Goal: Information Seeking & Learning: Learn about a topic

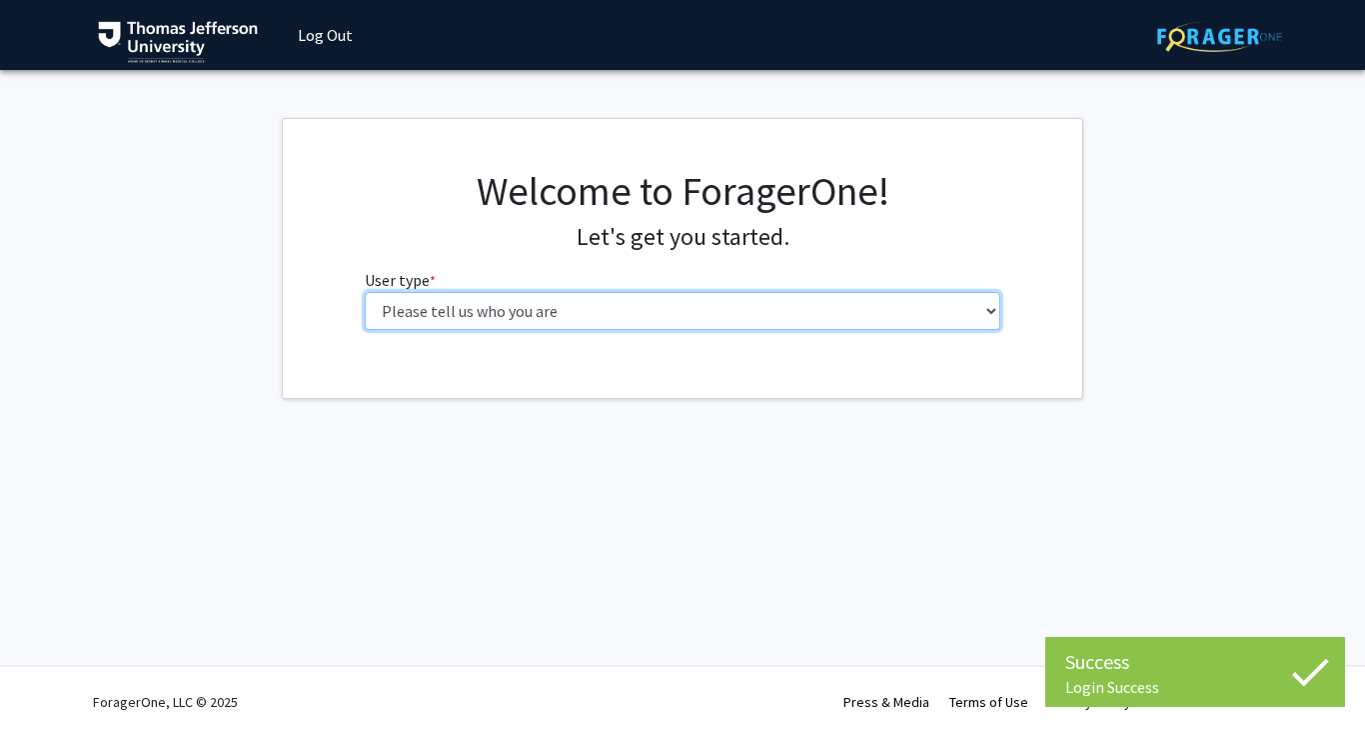
click at [790, 310] on select "Please tell us who you are Undergraduate Student Master's Student Doctoral Cand…" at bounding box center [683, 311] width 637 height 38
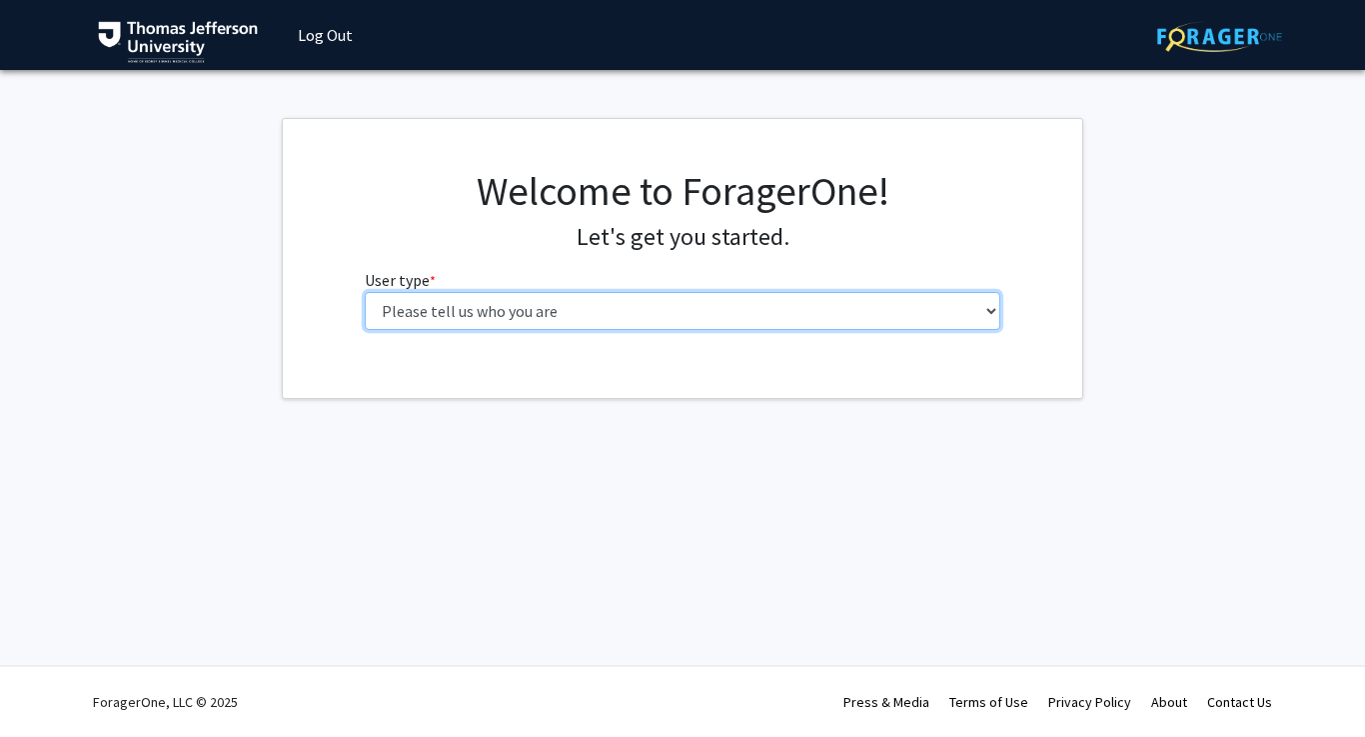
select select "3: doc"
click at [365, 292] on select "Please tell us who you are Undergraduate Student Master's Student Doctoral Cand…" at bounding box center [683, 311] width 637 height 38
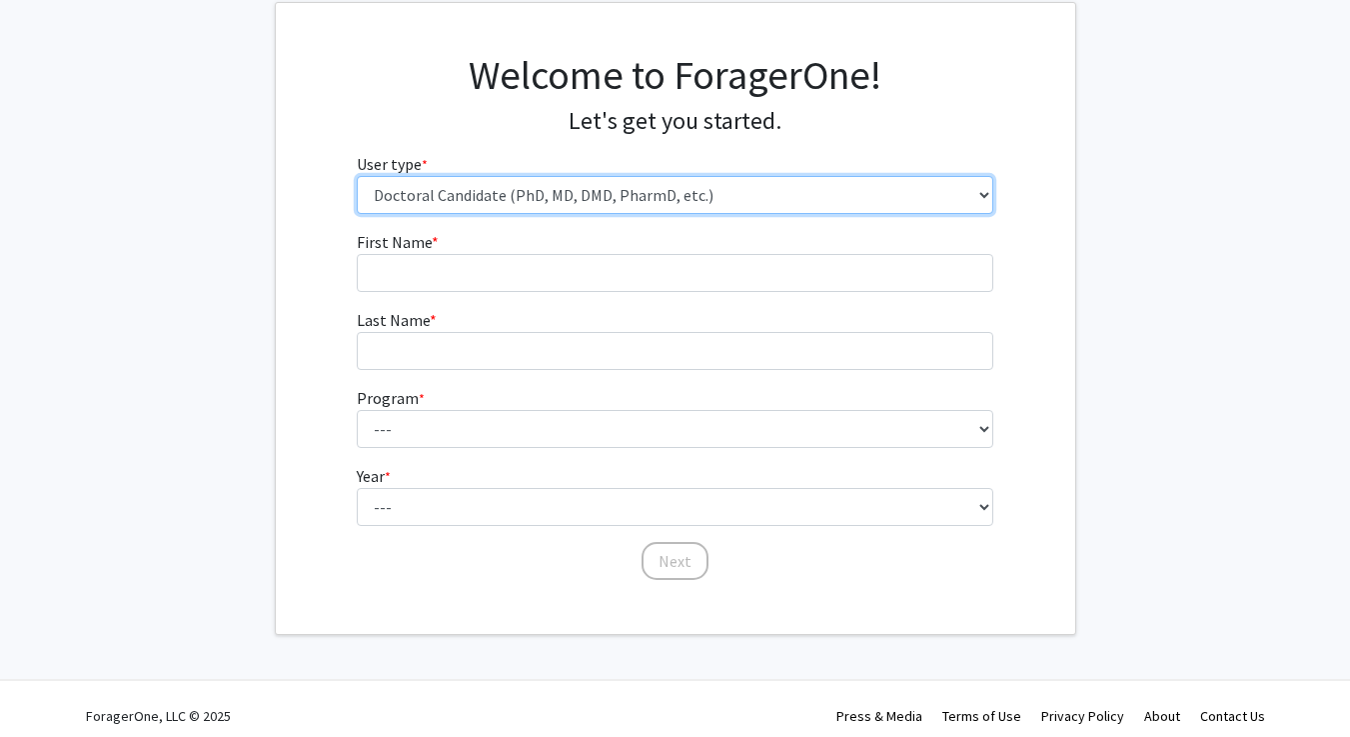
scroll to position [130, 0]
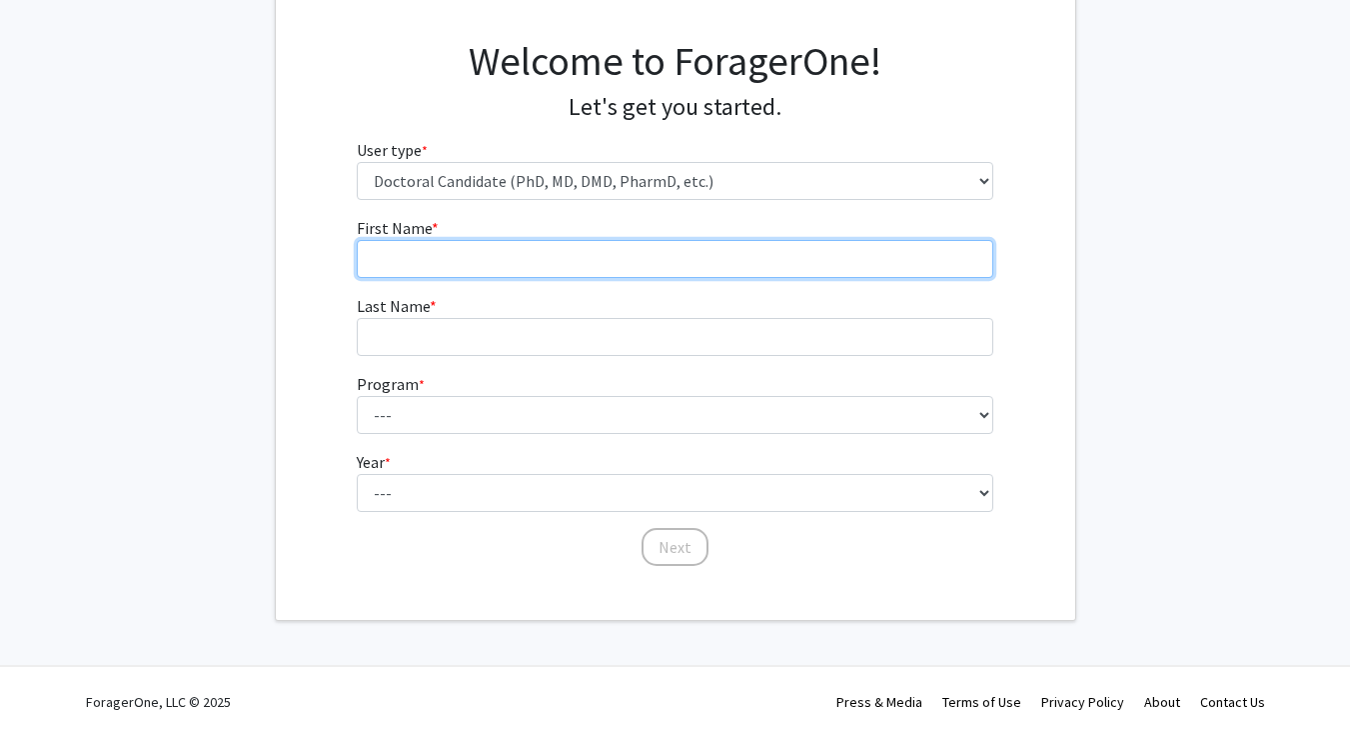
click at [681, 260] on input "First Name * required" at bounding box center [675, 259] width 637 height 38
type input "[PERSON_NAME]"
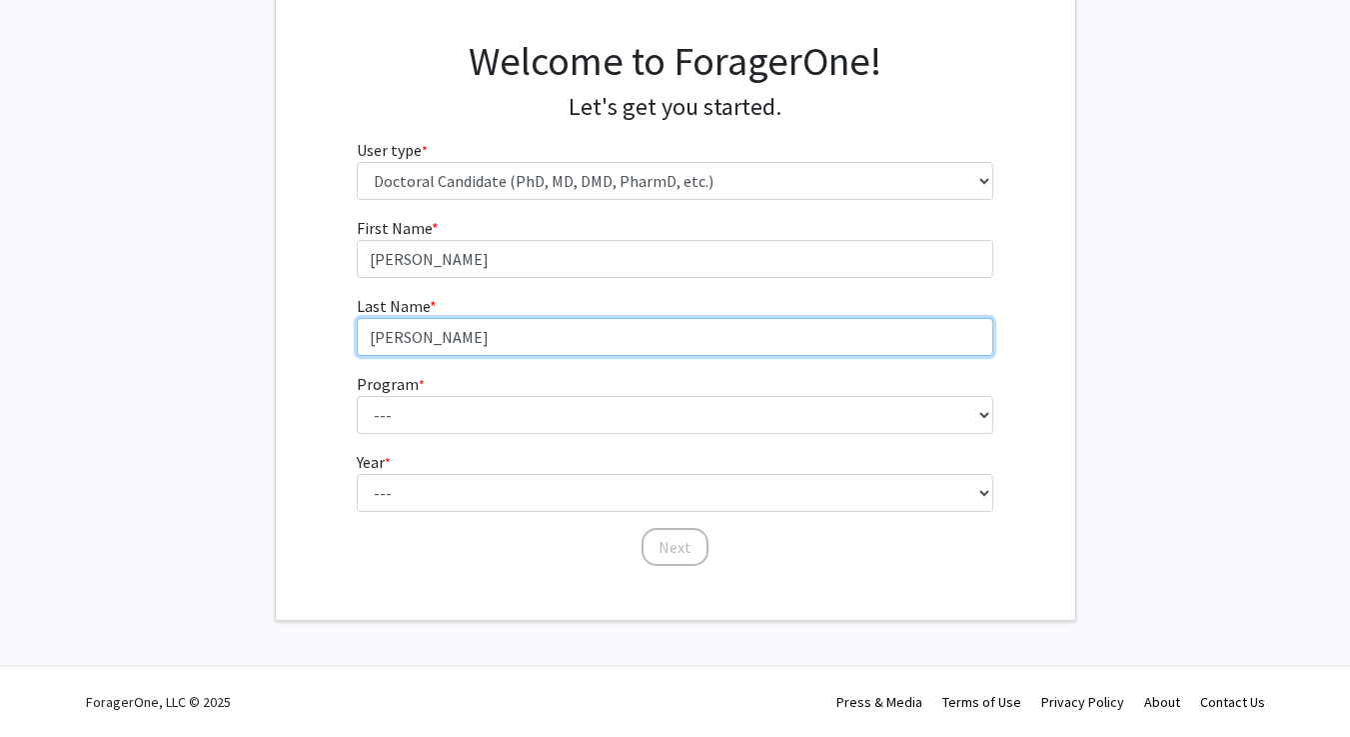
type input "[PERSON_NAME]"
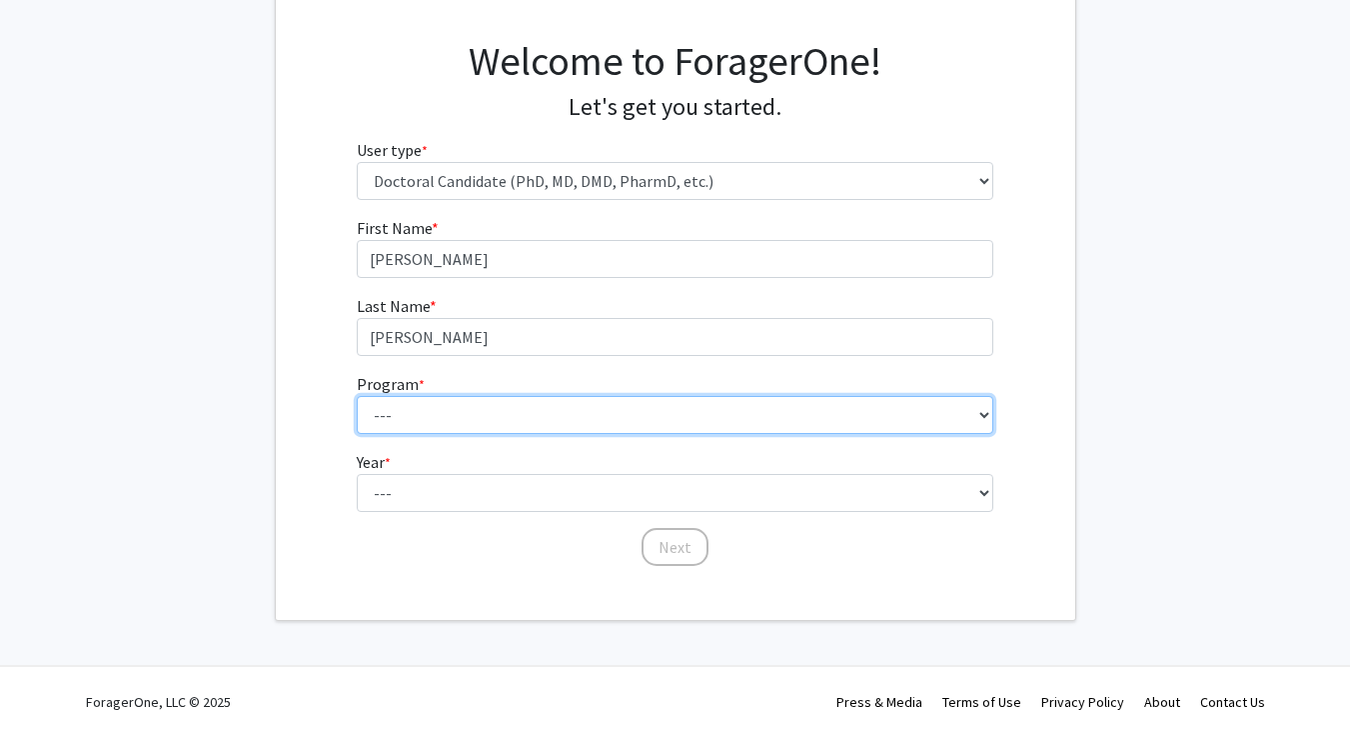
click at [748, 415] on select "--- Accelerated 3+3 BS in Health Sciences/Doctor of [MEDICAL_DATA] Accelerated …" at bounding box center [675, 415] width 637 height 38
select select "36: 777"
click at [357, 396] on select "--- Accelerated 3+3 BS in Health Sciences/Doctor of [MEDICAL_DATA] Accelerated …" at bounding box center [675, 415] width 637 height 38
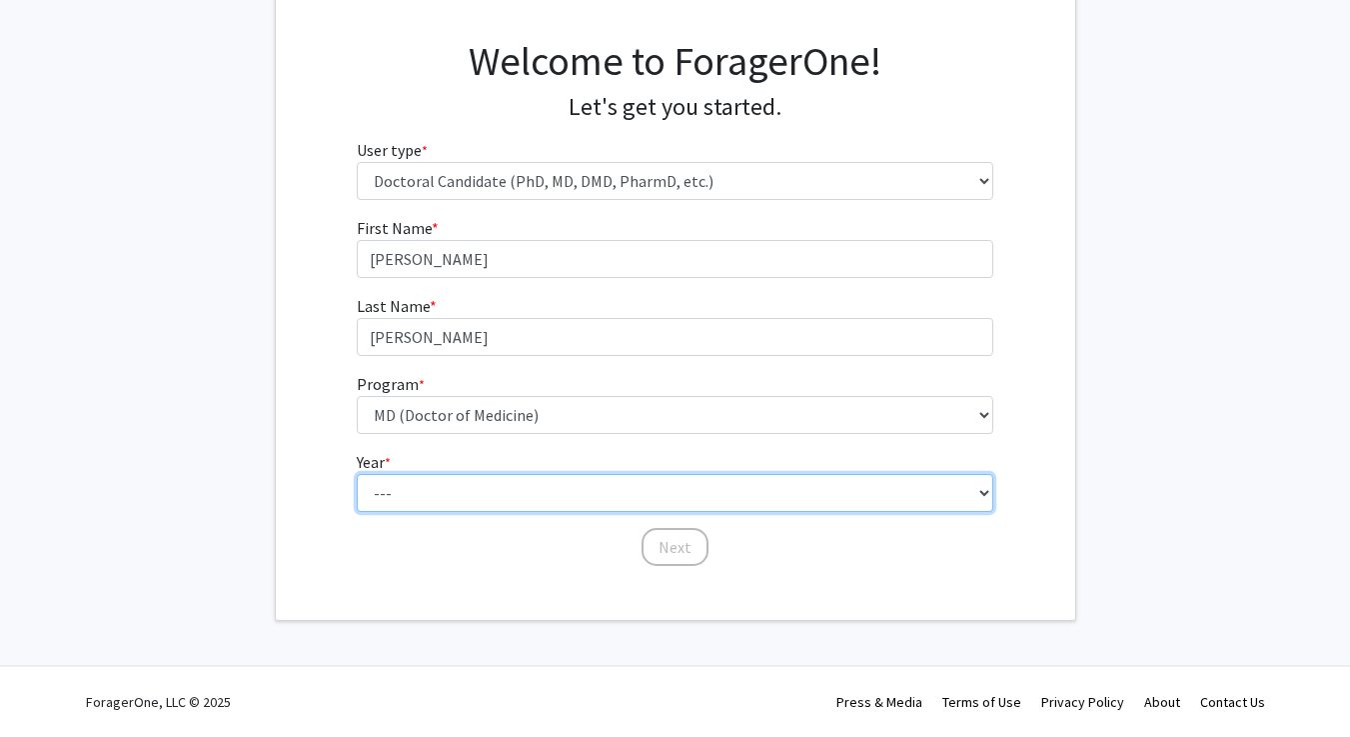
click at [651, 490] on select "--- First Year Second Year Third Year Fourth Year Fifth Year Sixth Year Seventh…" at bounding box center [675, 493] width 637 height 38
select select "1: first_year"
click at [357, 474] on select "--- First Year Second Year Third Year Fourth Year Fifth Year Sixth Year Seventh…" at bounding box center [675, 493] width 637 height 38
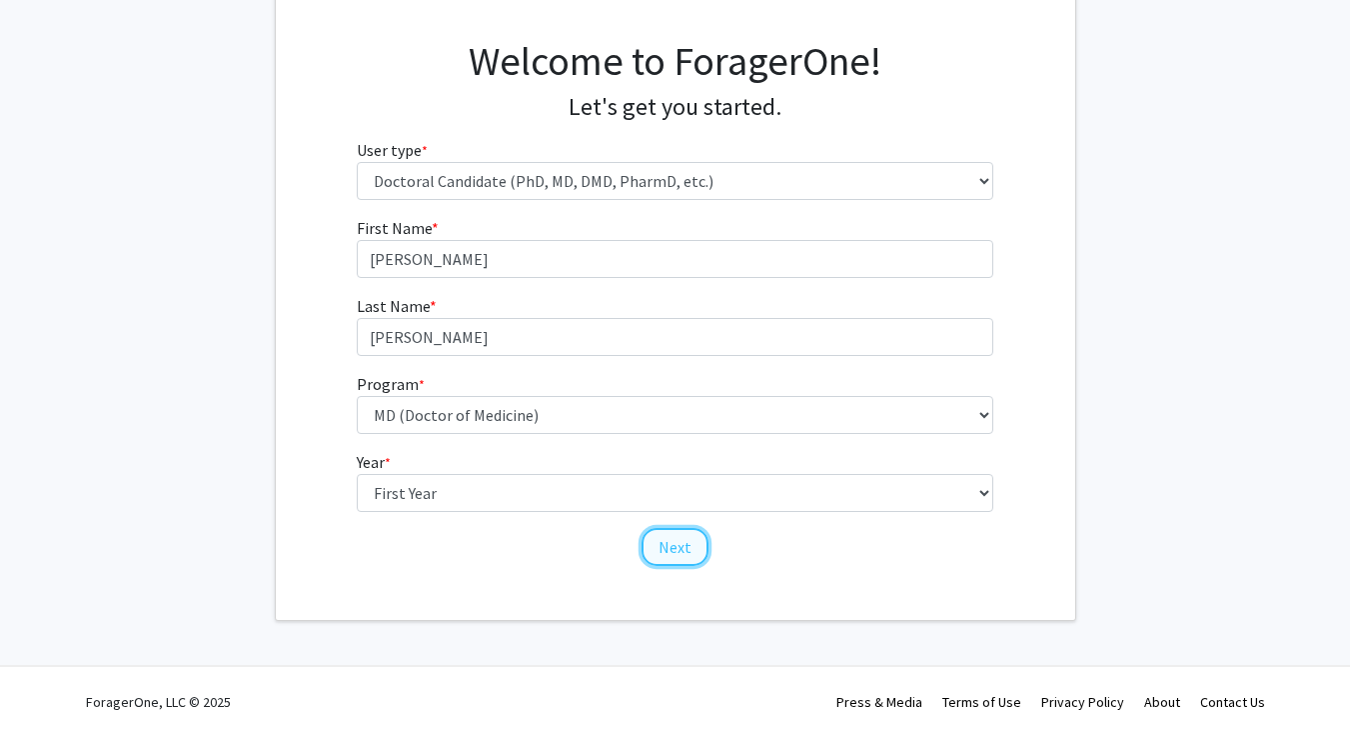
click at [664, 546] on button "Next" at bounding box center [675, 547] width 67 height 38
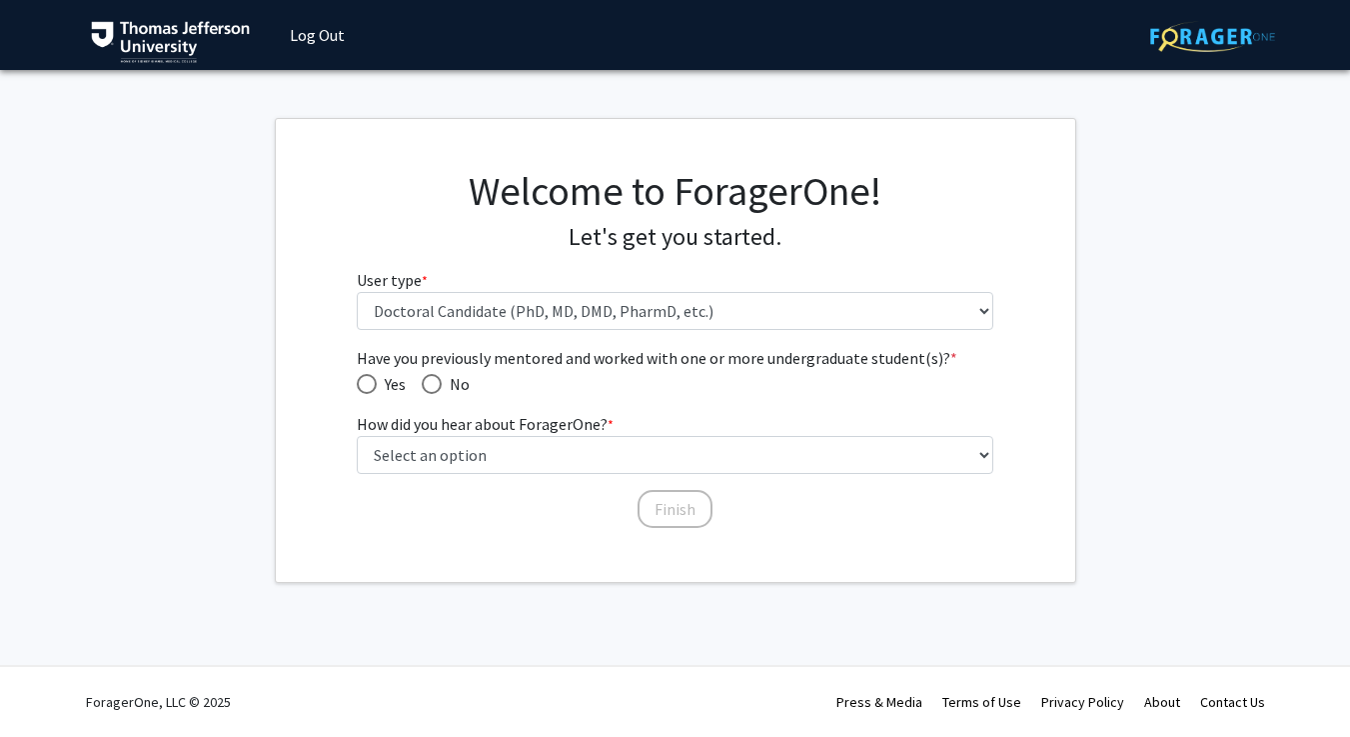
scroll to position [0, 0]
click at [449, 383] on span "Have you previously mentored and worked with one or more undergraduate student(…" at bounding box center [440, 384] width 20 height 20
click at [449, 383] on input "No" at bounding box center [440, 384] width 20 height 20
radio input "true"
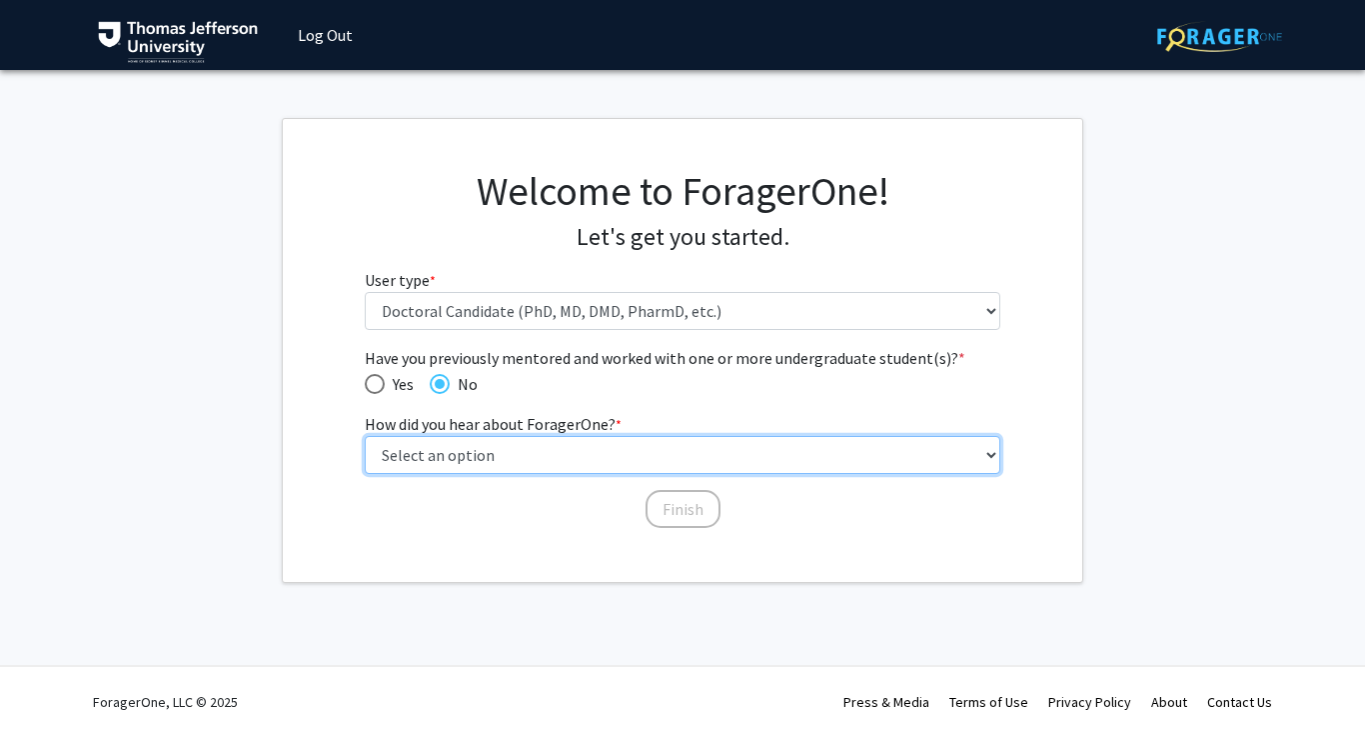
click at [526, 445] on select "Select an option Peer/student recommendation Faculty/staff recommendation Unive…" at bounding box center [683, 455] width 637 height 38
select select "2: faculty_recommendation"
click at [365, 436] on select "Select an option Peer/student recommendation Faculty/staff recommendation Unive…" at bounding box center [683, 455] width 637 height 38
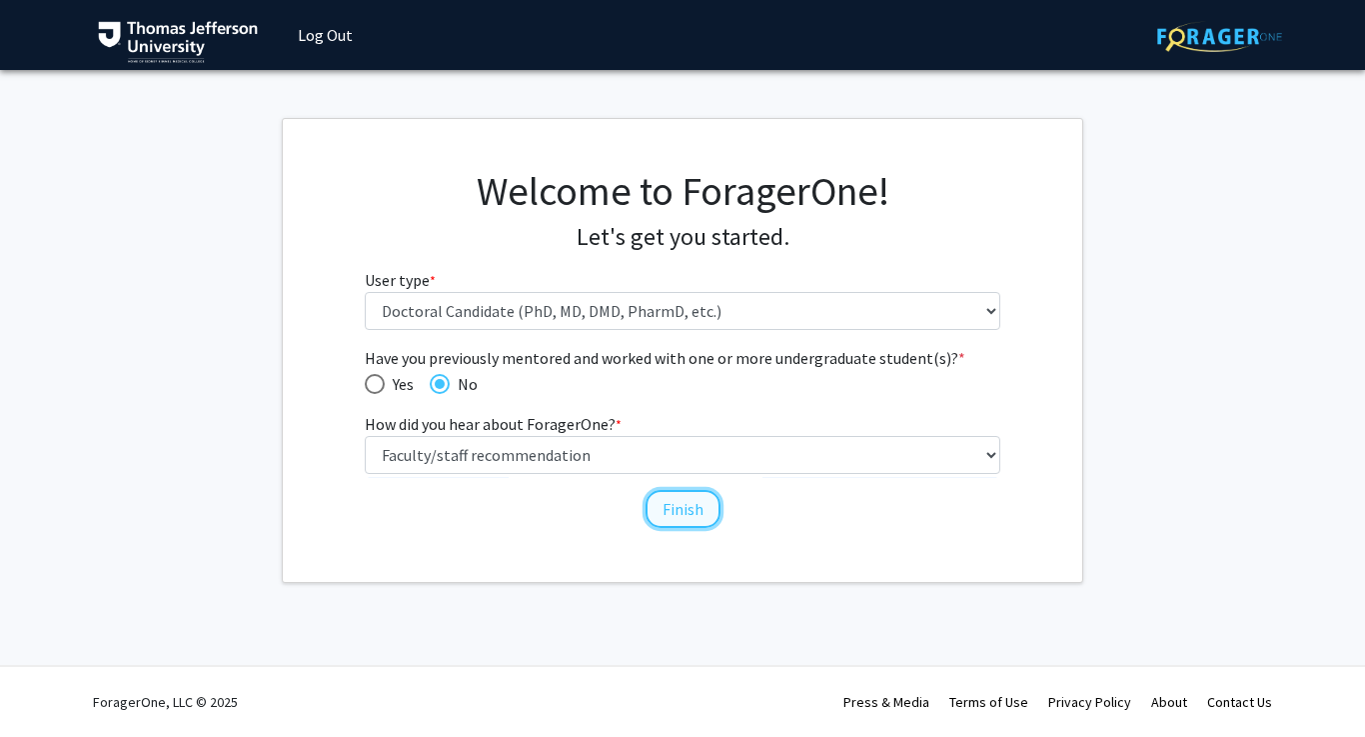
click at [691, 505] on button "Finish" at bounding box center [683, 509] width 75 height 38
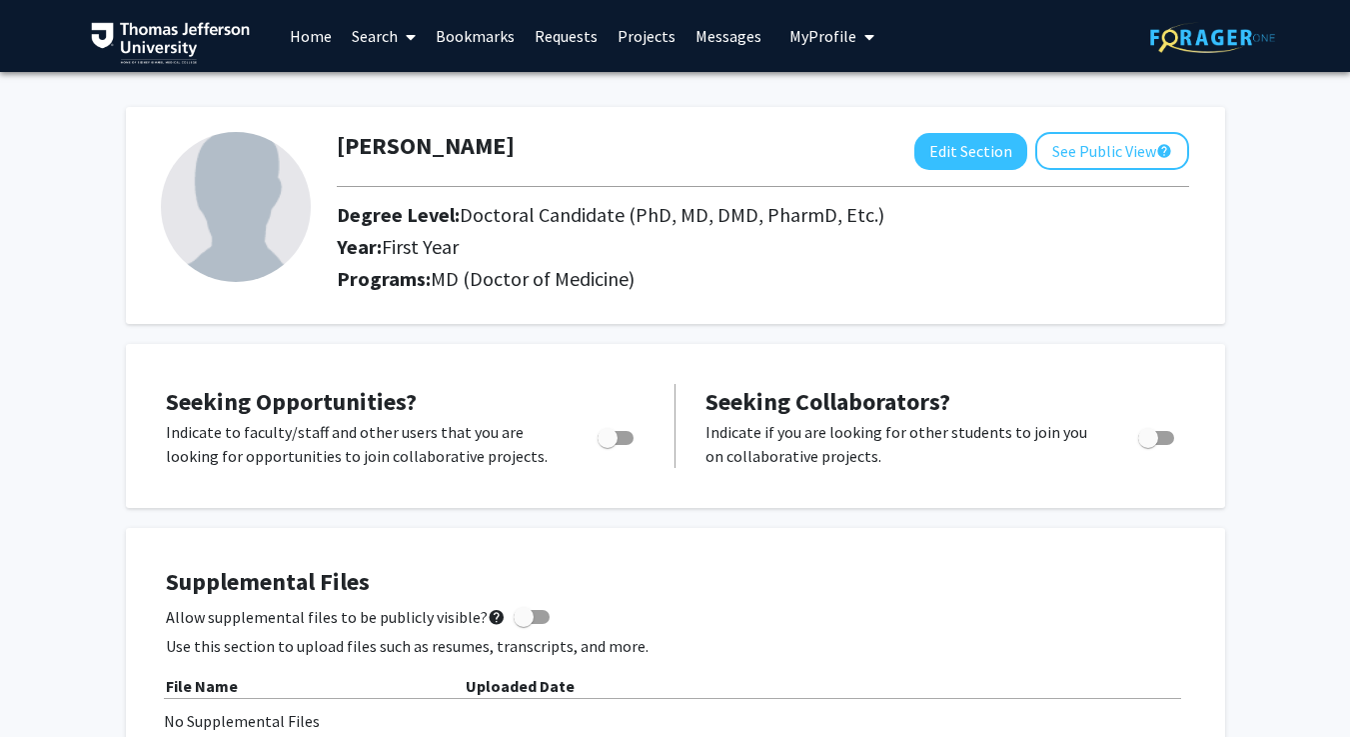
click at [303, 37] on link "Home" at bounding box center [311, 36] width 62 height 70
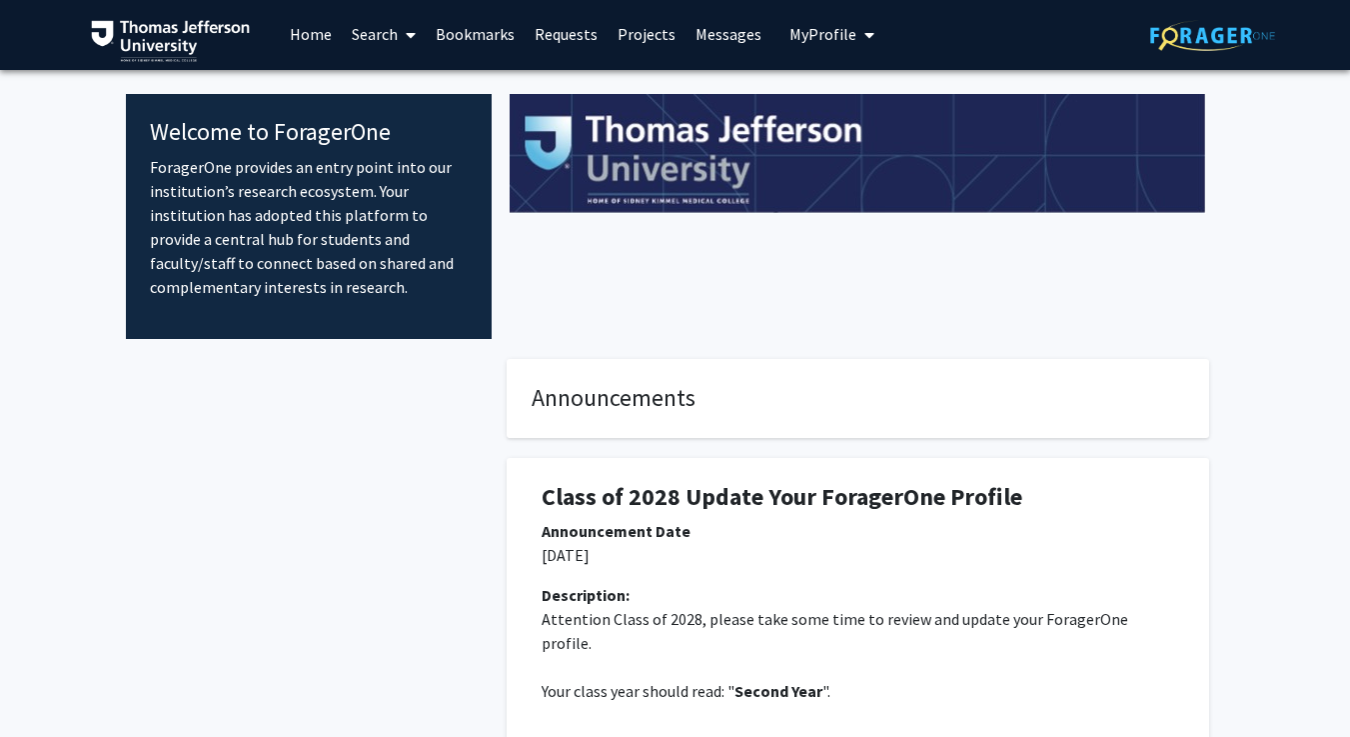
click at [397, 36] on link "Search" at bounding box center [384, 34] width 84 height 70
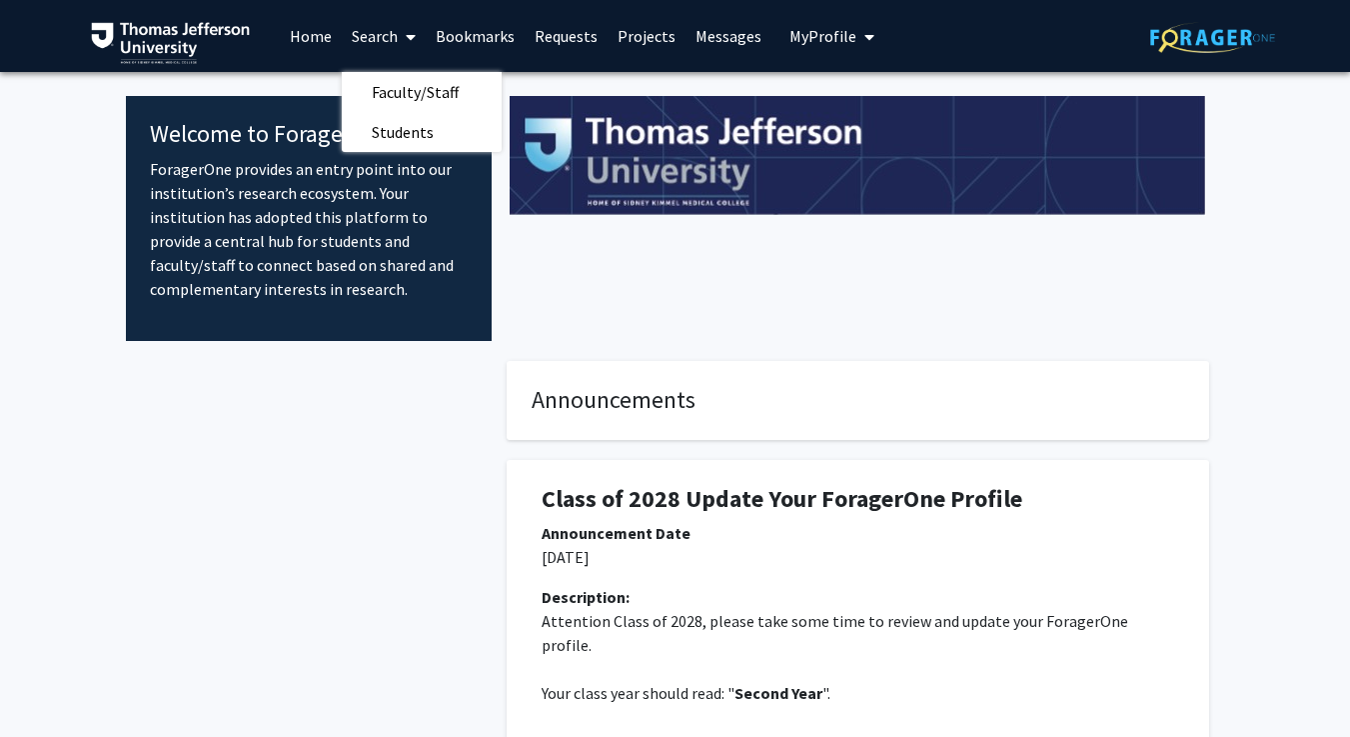
scroll to position [1, 0]
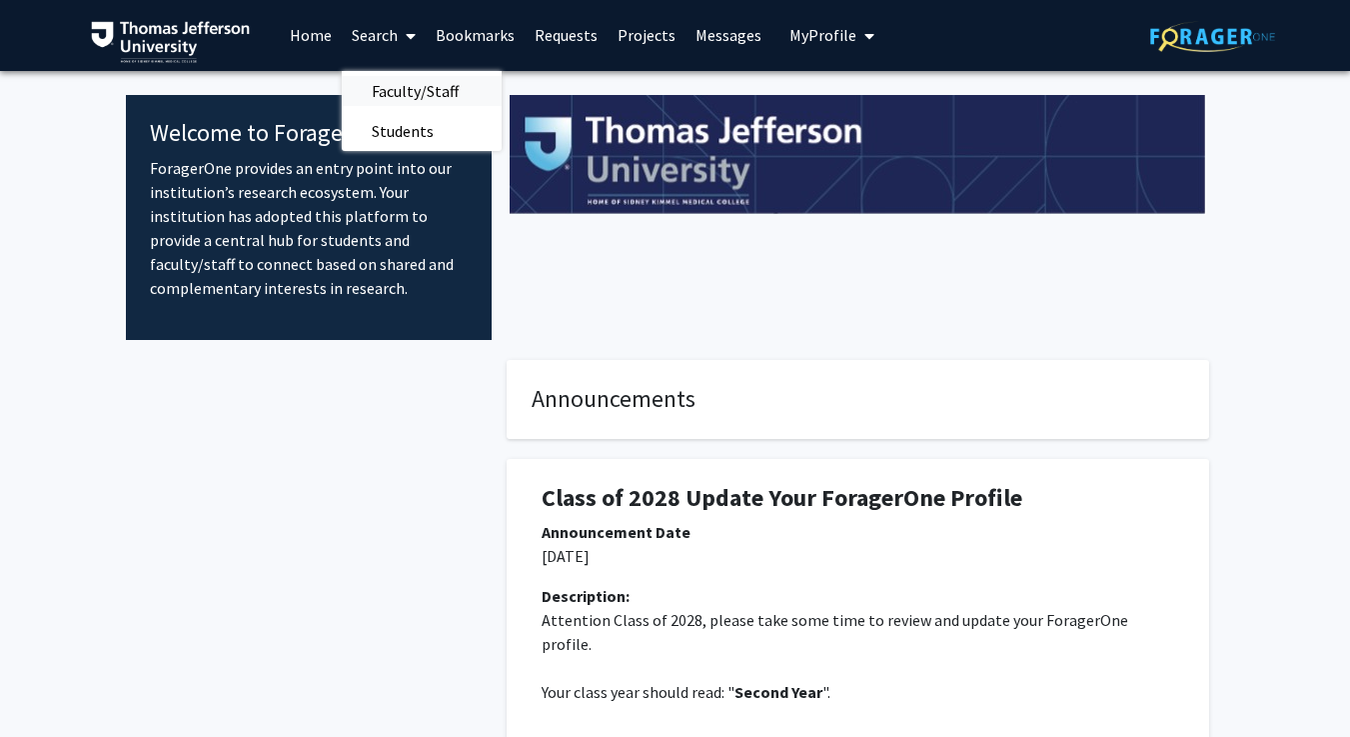
click at [408, 90] on span "Faculty/Staff" at bounding box center [415, 91] width 147 height 40
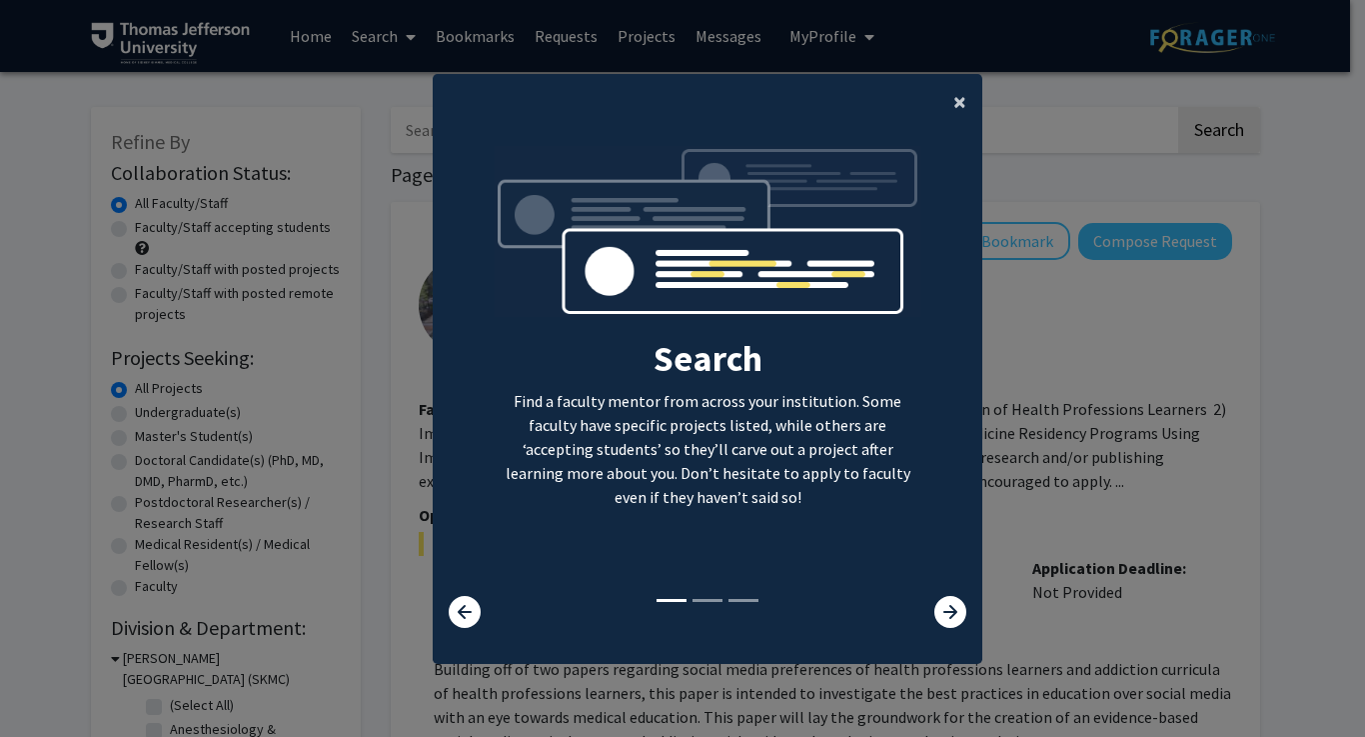
click at [958, 104] on span "×" at bounding box center [959, 101] width 13 height 31
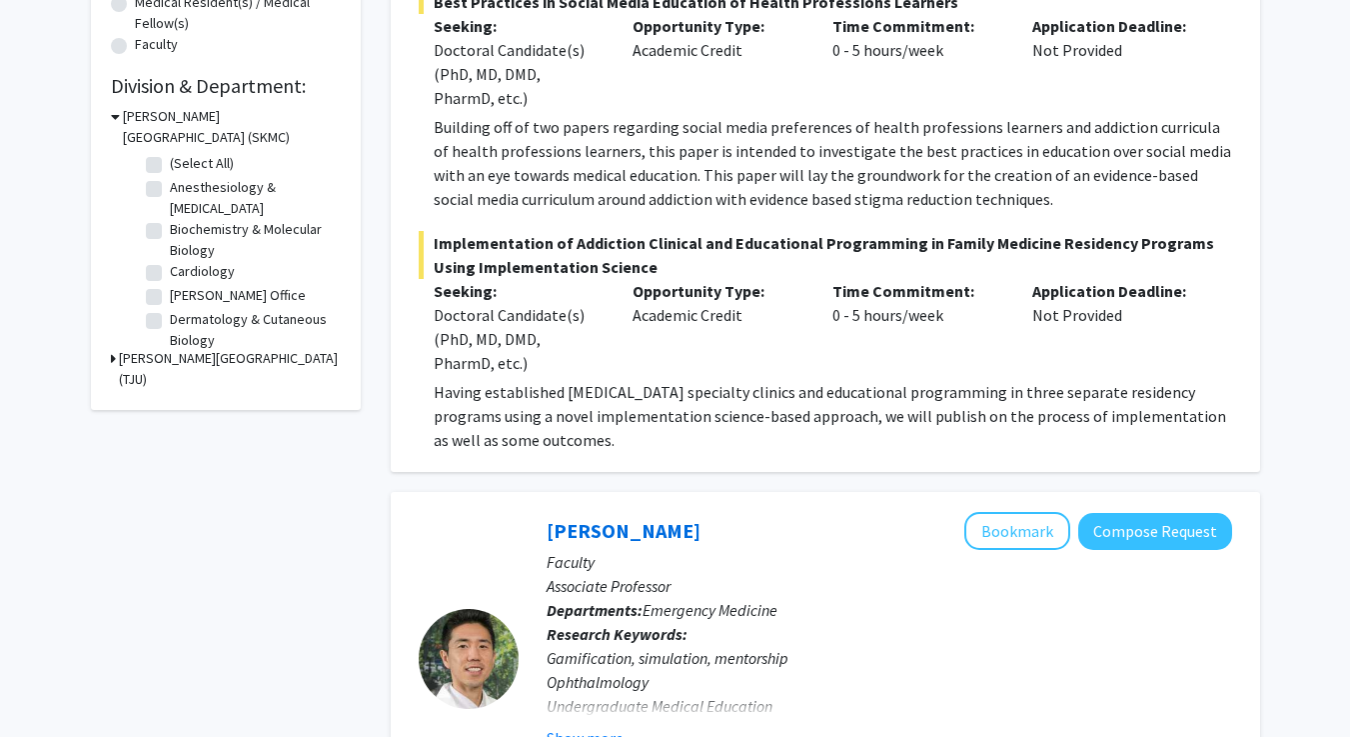
scroll to position [534, 0]
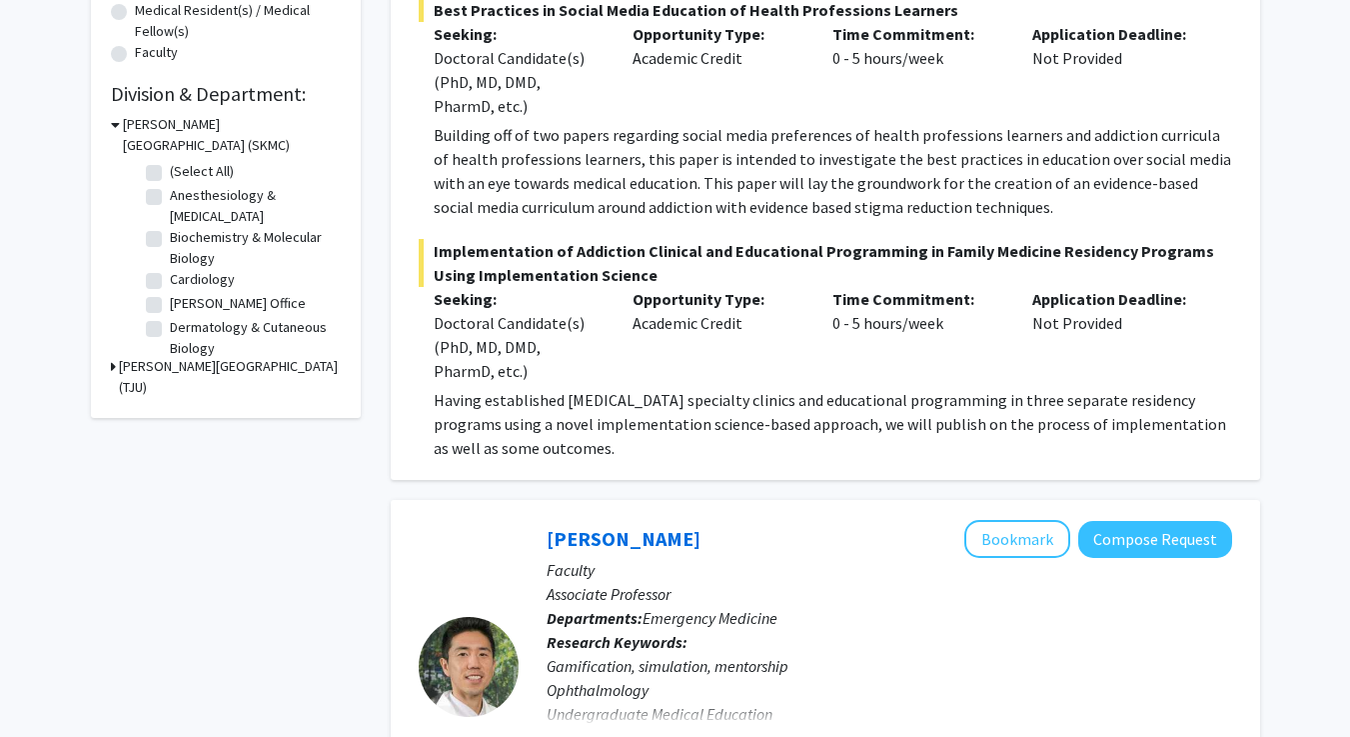
click at [170, 195] on label "Anesthesiology & Perioperative Medicine" at bounding box center [253, 206] width 166 height 42
click at [170, 195] on input "Anesthesiology & Perioperative Medicine" at bounding box center [176, 191] width 13 height 13
checkbox input "true"
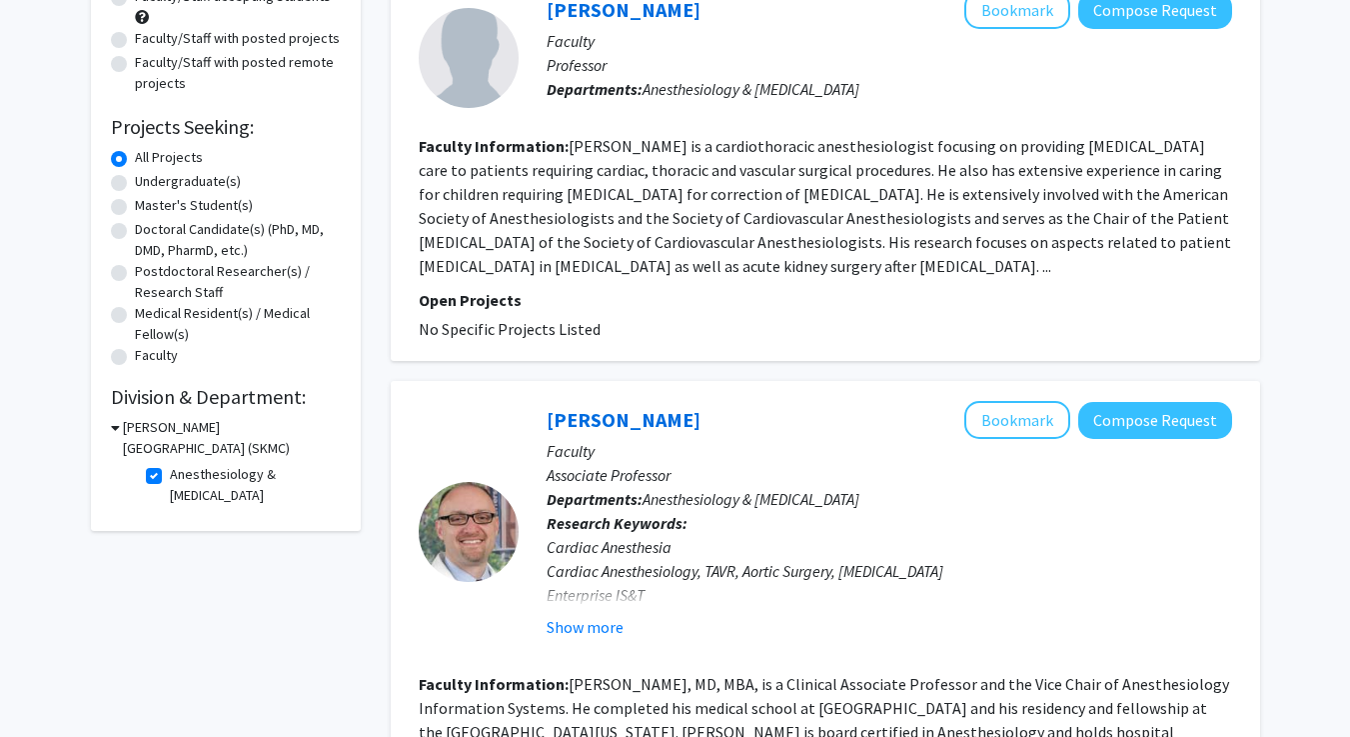
scroll to position [233, 0]
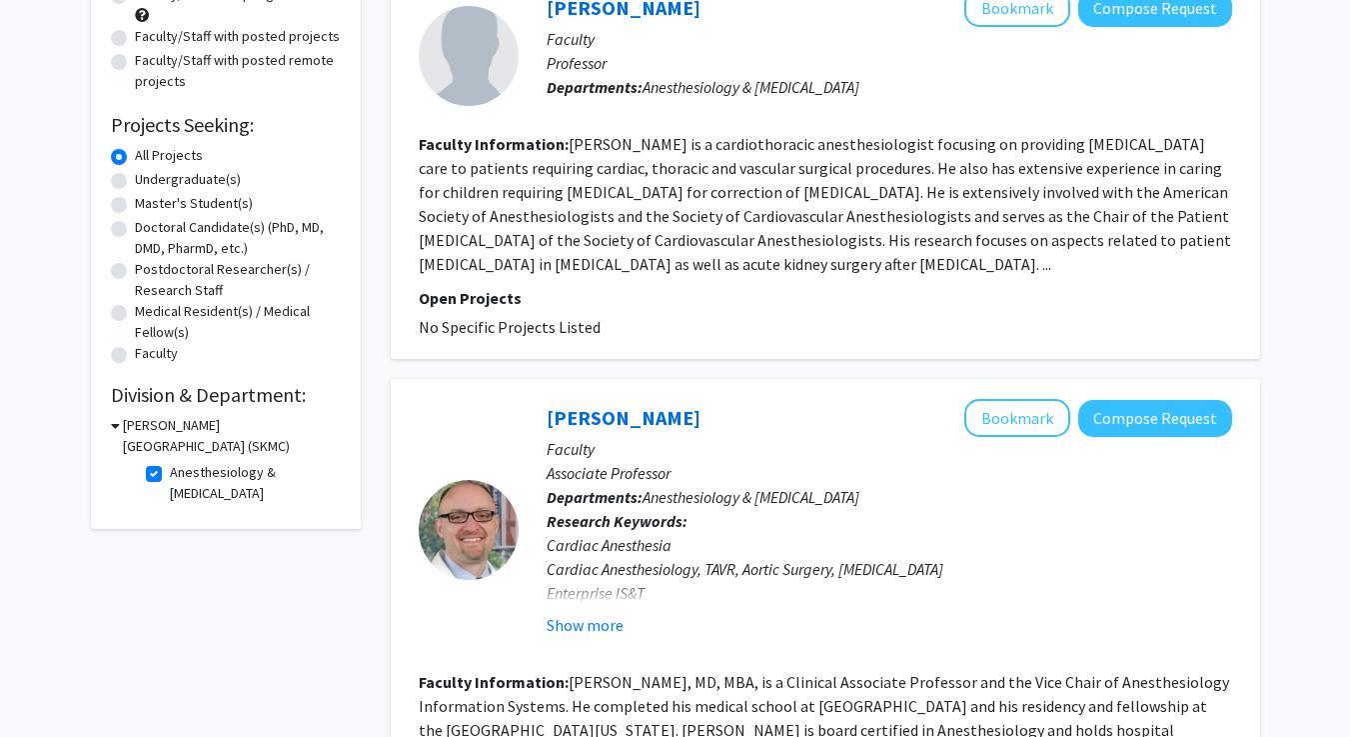
click at [170, 475] on label "Anesthesiology & Perioperative Medicine" at bounding box center [253, 483] width 166 height 42
click at [170, 475] on input "Anesthesiology & Perioperative Medicine" at bounding box center [176, 468] width 13 height 13
checkbox input "false"
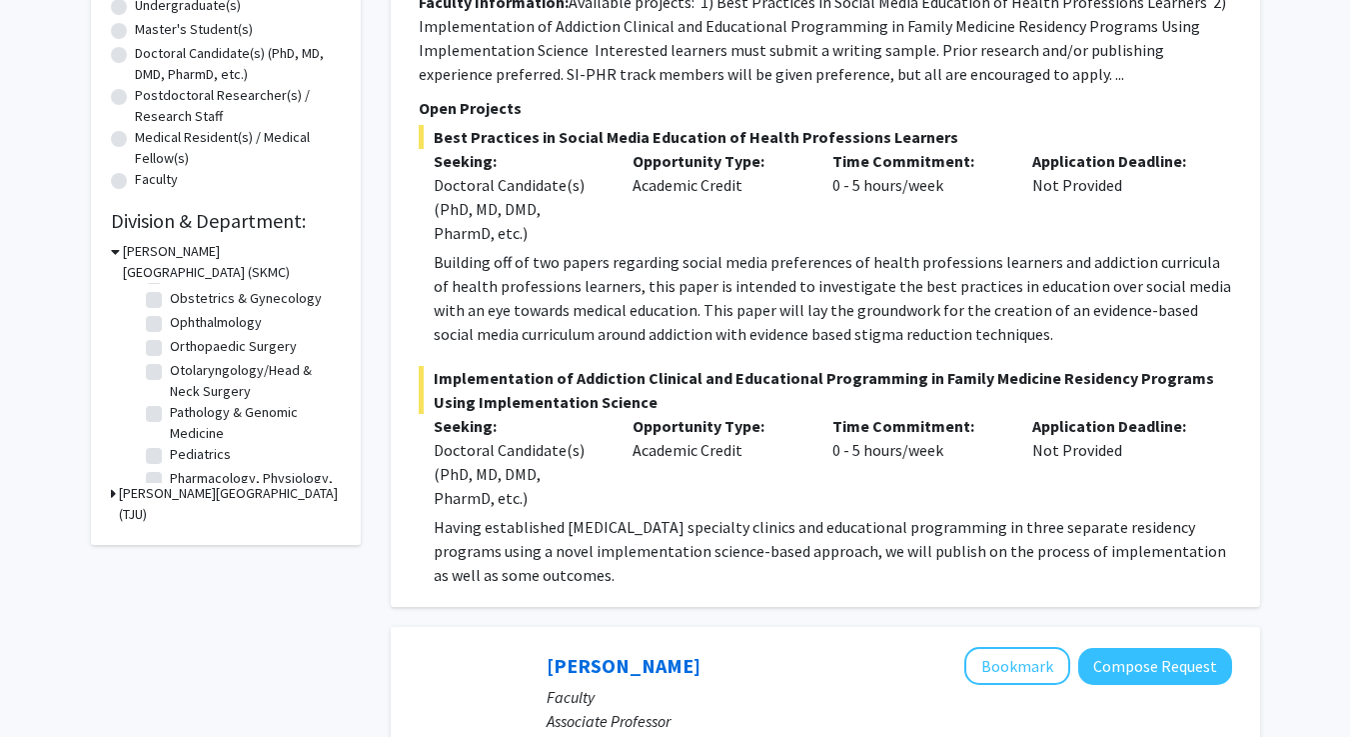
scroll to position [612, 0]
click at [216, 354] on label "Orthopaedic Surgery" at bounding box center [233, 343] width 127 height 21
click at [183, 346] on input "Orthopaedic Surgery" at bounding box center [176, 339] width 13 height 13
checkbox input "true"
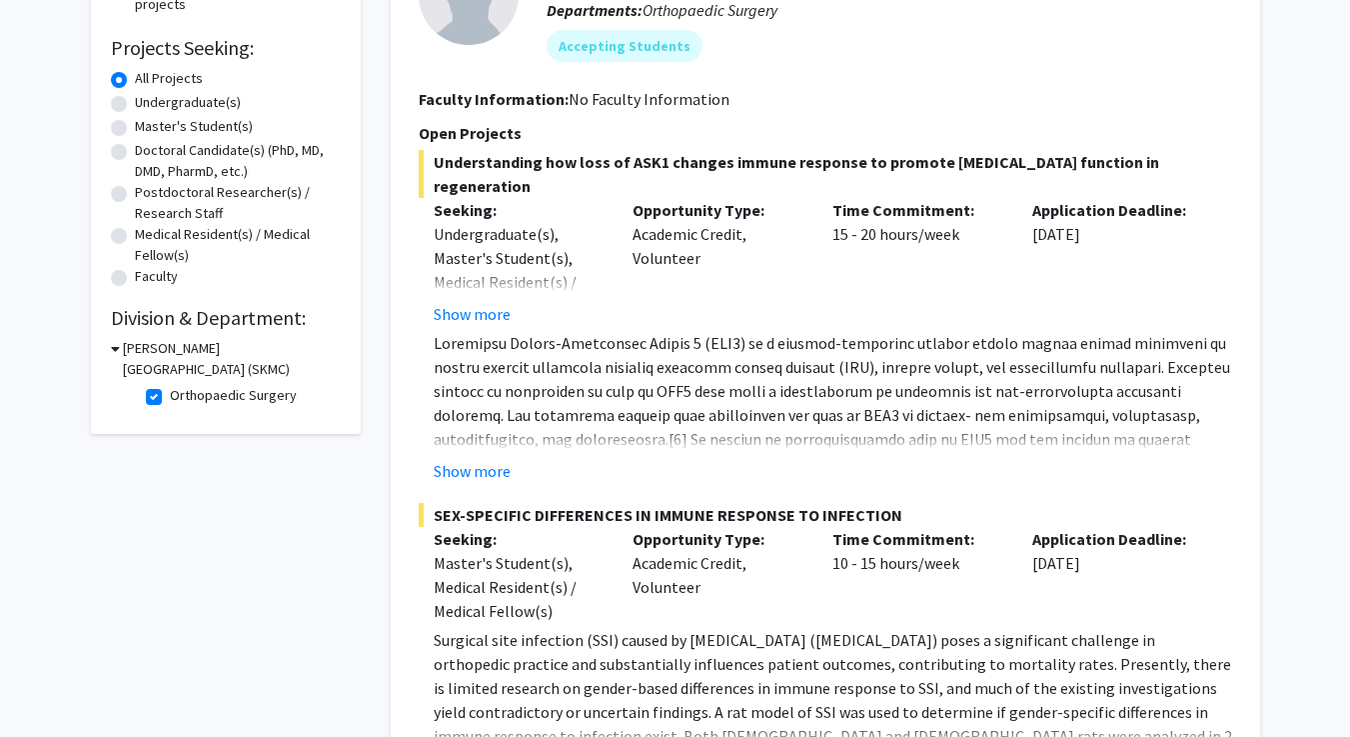
scroll to position [330, 0]
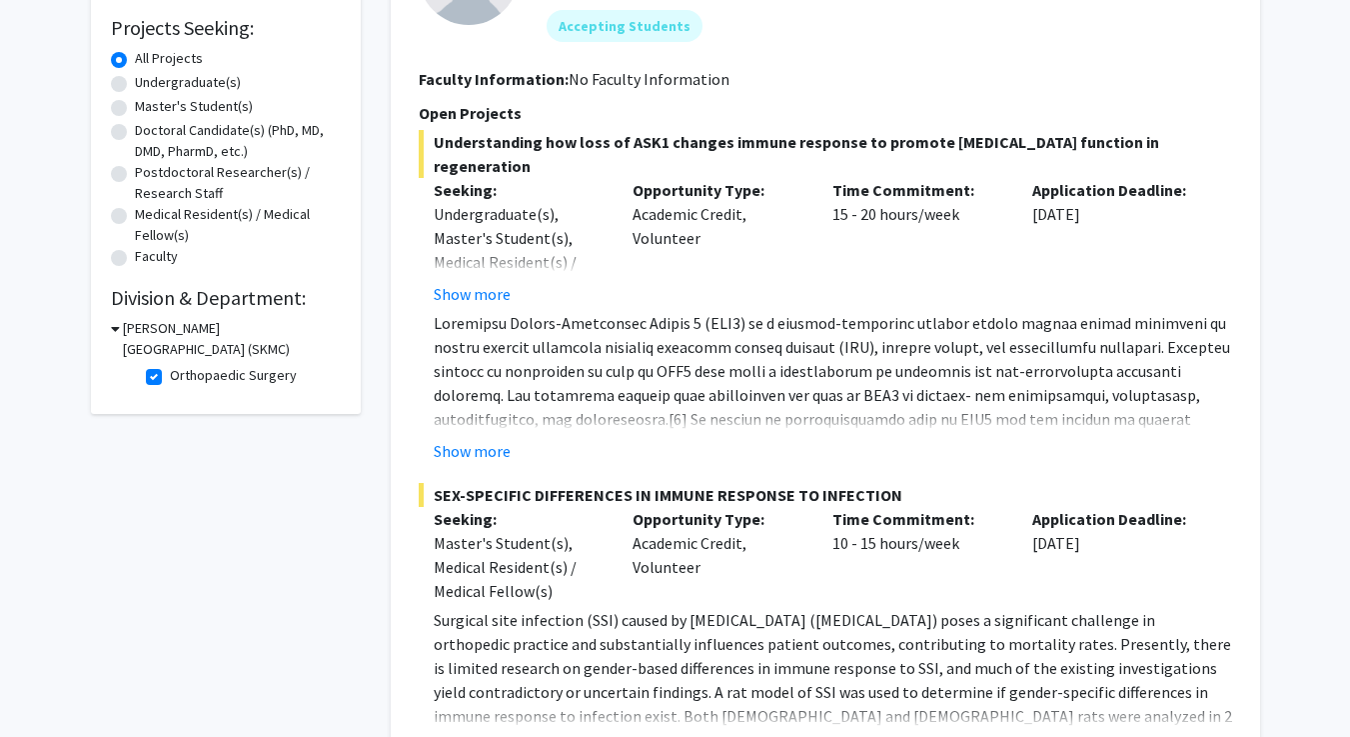
click at [170, 374] on label "Orthopaedic Surgery" at bounding box center [233, 375] width 127 height 21
click at [170, 374] on input "Orthopaedic Surgery" at bounding box center [176, 371] width 13 height 13
checkbox input "false"
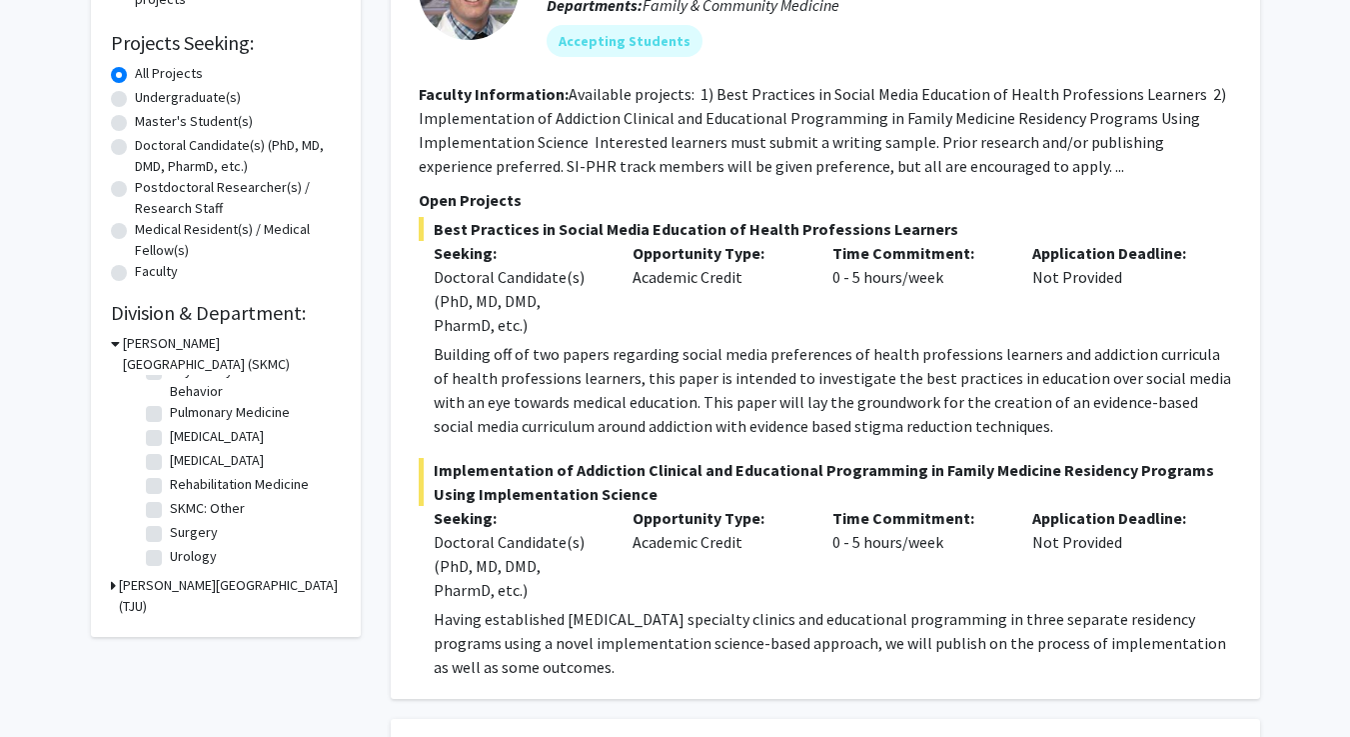
scroll to position [910, 0]
click at [250, 492] on label "Rehabilitation Medicine" at bounding box center [239, 484] width 139 height 21
click at [183, 487] on input "Rehabilitation Medicine" at bounding box center [176, 480] width 13 height 13
checkbox input "true"
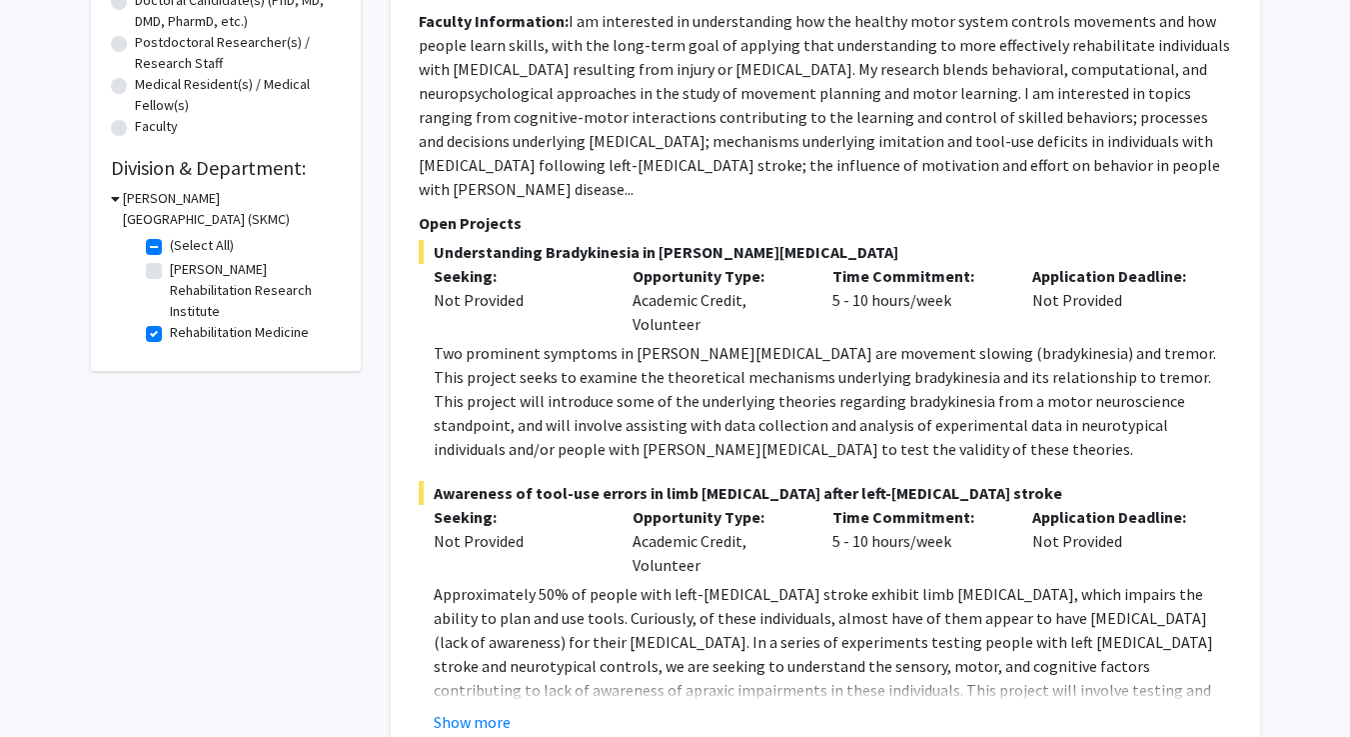
scroll to position [453, 0]
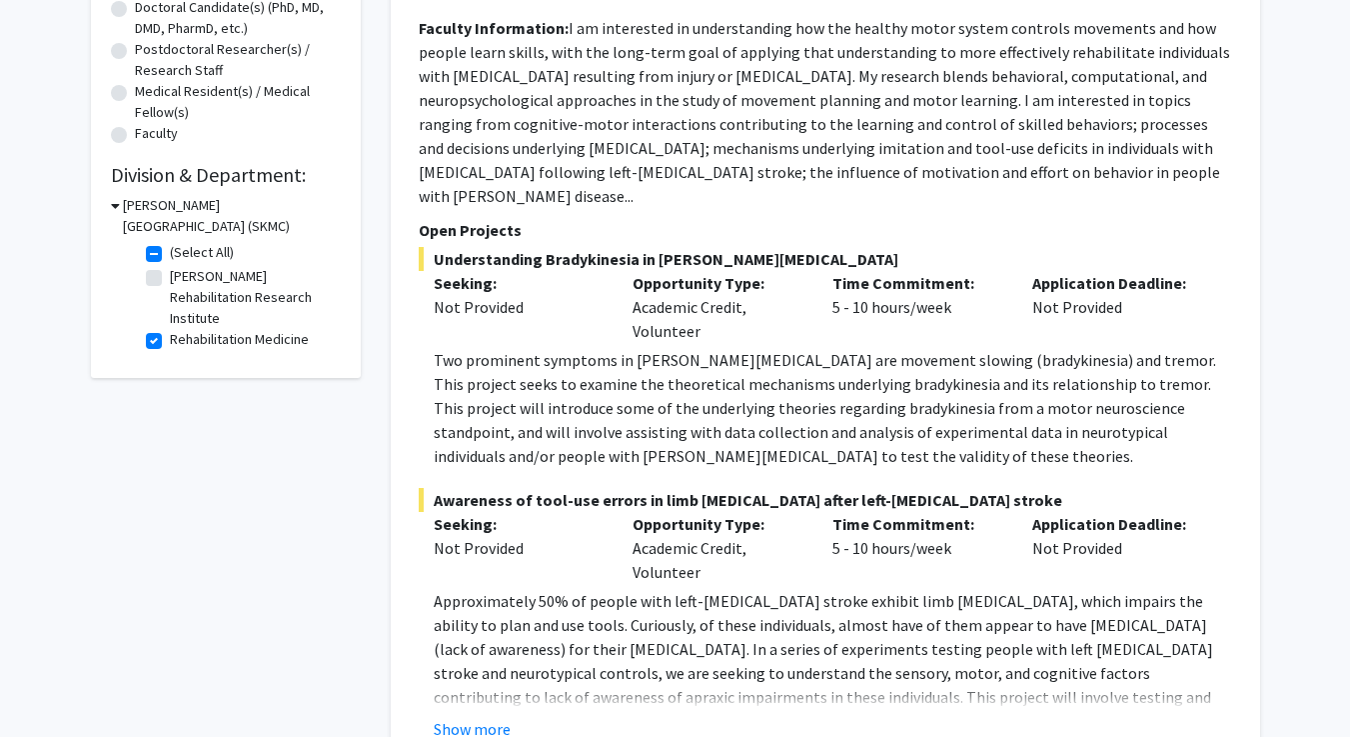
click at [170, 336] on label "Rehabilitation Medicine" at bounding box center [239, 339] width 139 height 21
click at [170, 336] on input "Rehabilitation Medicine" at bounding box center [176, 335] width 13 height 13
checkbox input "false"
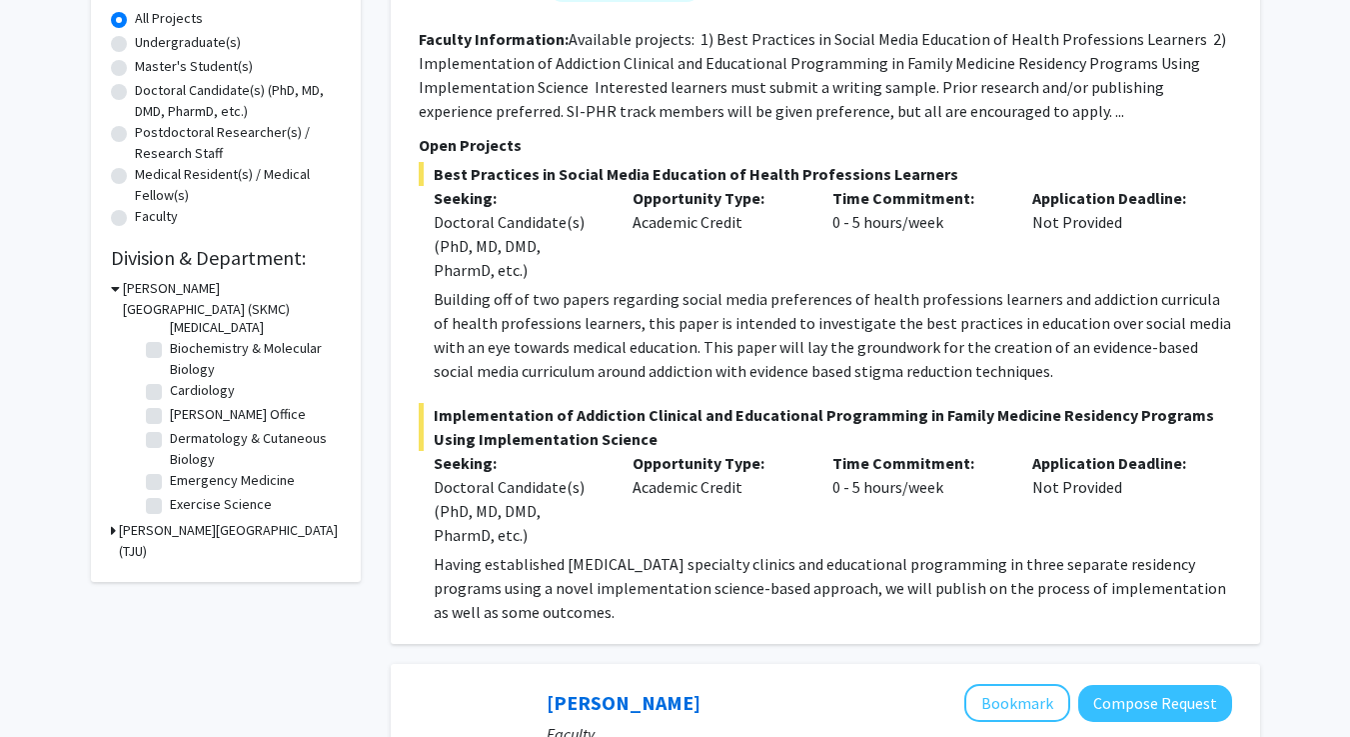
scroll to position [67, 0]
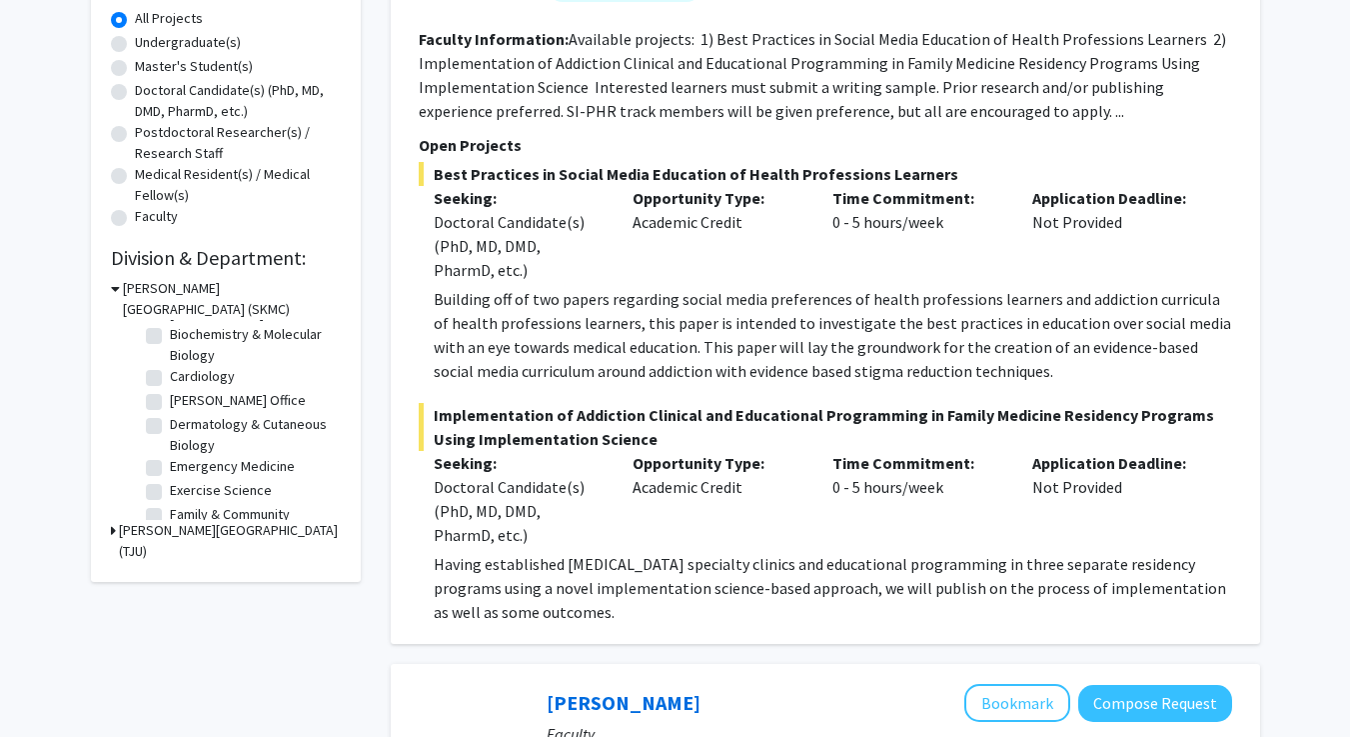
click at [203, 377] on label "Cardiology" at bounding box center [202, 376] width 65 height 21
click at [183, 377] on input "Cardiology" at bounding box center [176, 372] width 13 height 13
checkbox input "true"
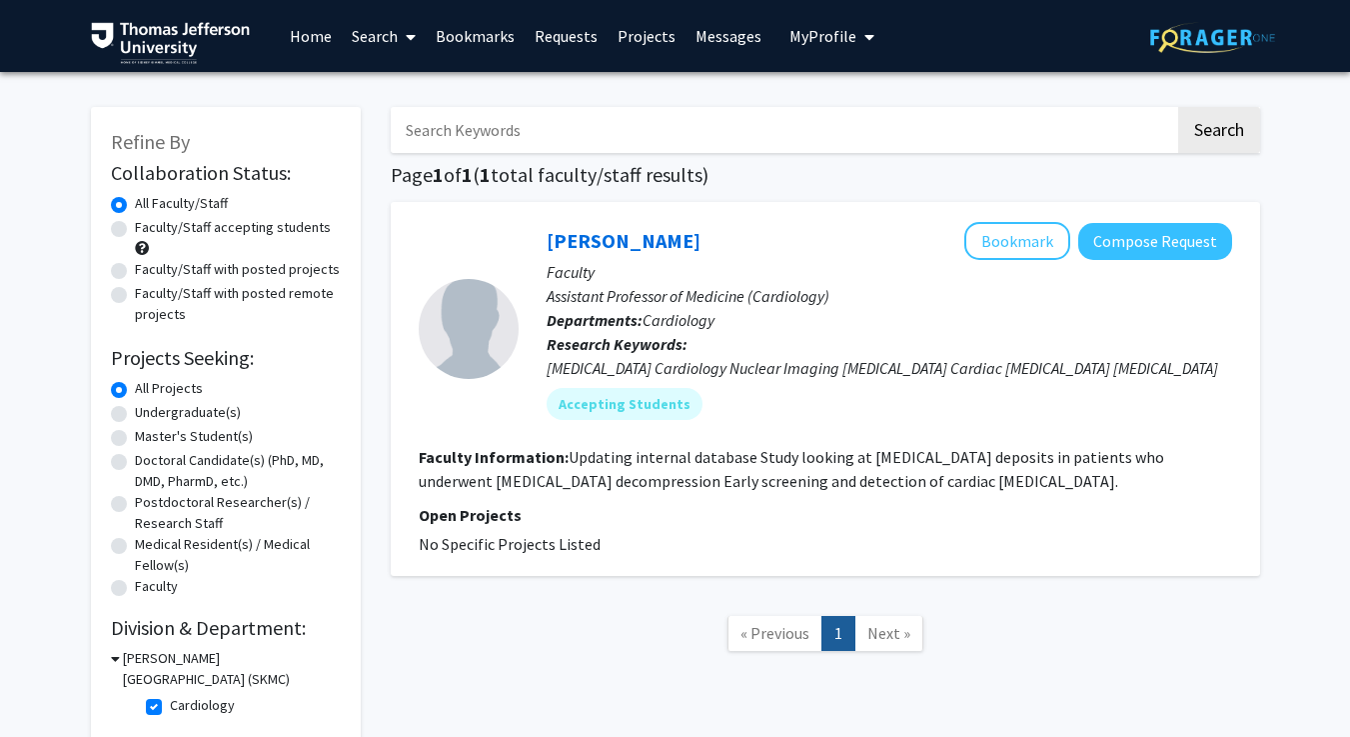
click at [170, 702] on label "Cardiology" at bounding box center [202, 705] width 65 height 21
click at [170, 702] on input "Cardiology" at bounding box center [176, 701] width 13 height 13
checkbox input "false"
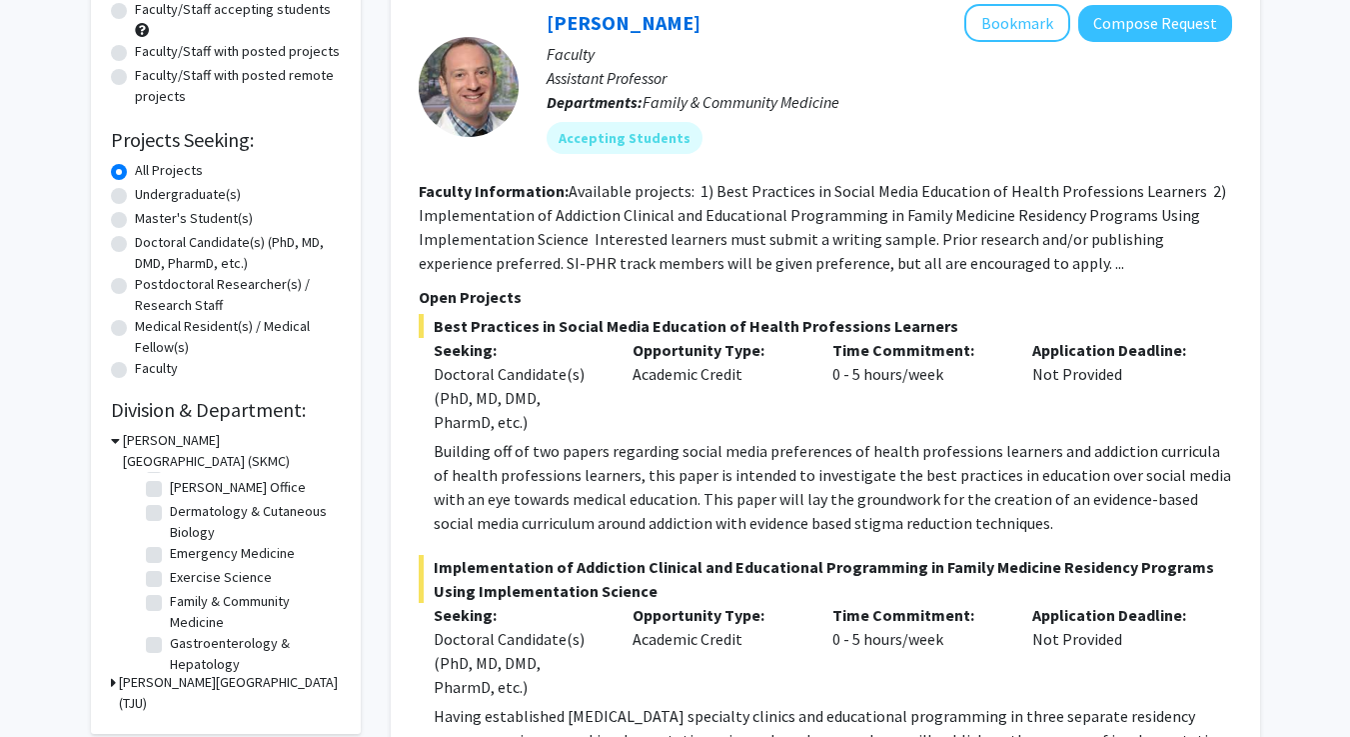
scroll to position [135, 0]
click at [211, 552] on label "Emergency Medicine" at bounding box center [232, 550] width 125 height 21
click at [183, 552] on input "Emergency Medicine" at bounding box center [176, 546] width 13 height 13
checkbox input "true"
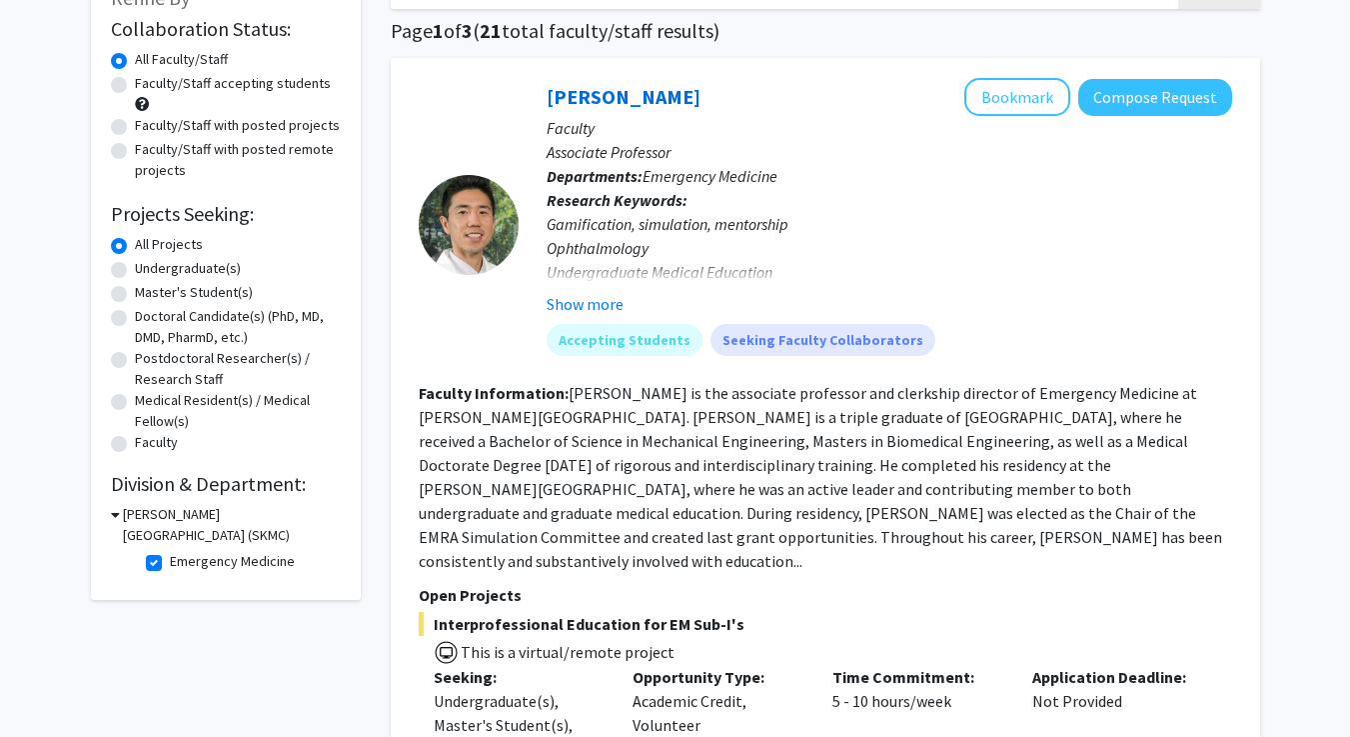
scroll to position [155, 0]
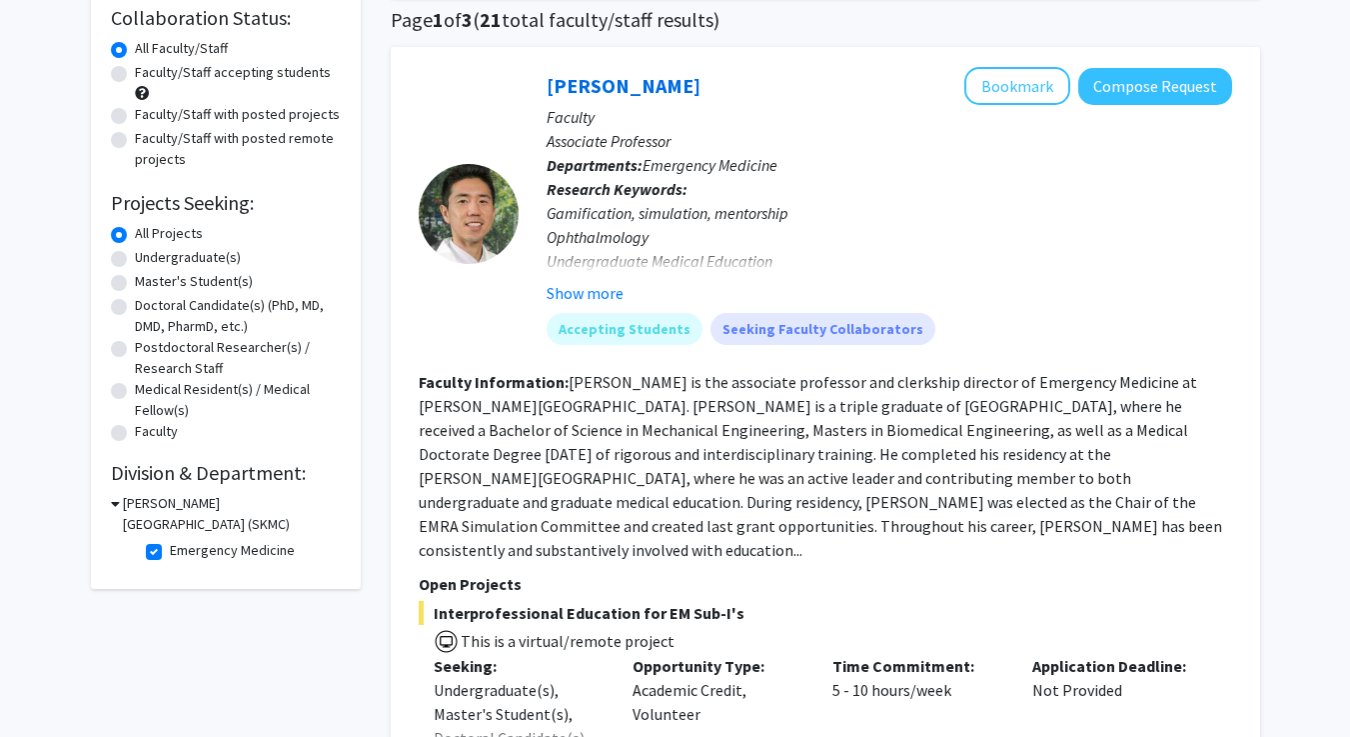
click at [170, 556] on label "Emergency Medicine" at bounding box center [232, 550] width 125 height 21
click at [170, 553] on input "Emergency Medicine" at bounding box center [176, 546] width 13 height 13
checkbox input "false"
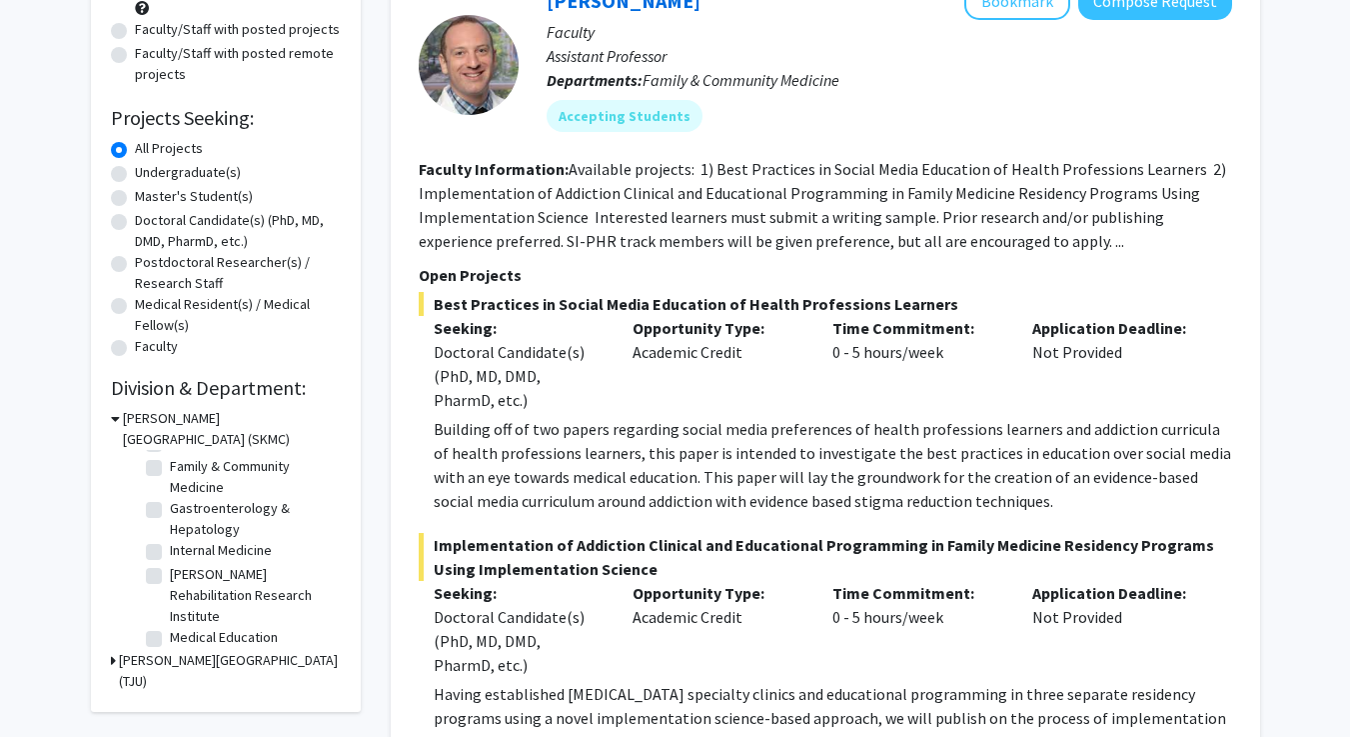
scroll to position [249, 0]
click at [170, 552] on label "Internal Medicine" at bounding box center [221, 546] width 102 height 21
click at [170, 549] on input "Internal Medicine" at bounding box center [176, 542] width 13 height 13
checkbox input "true"
